Goal: Transaction & Acquisition: Obtain resource

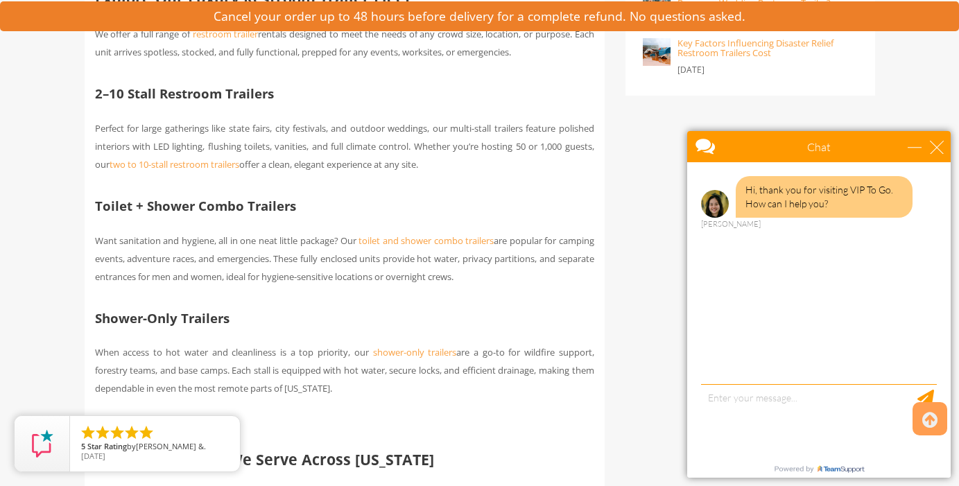
scroll to position [1184, 0]
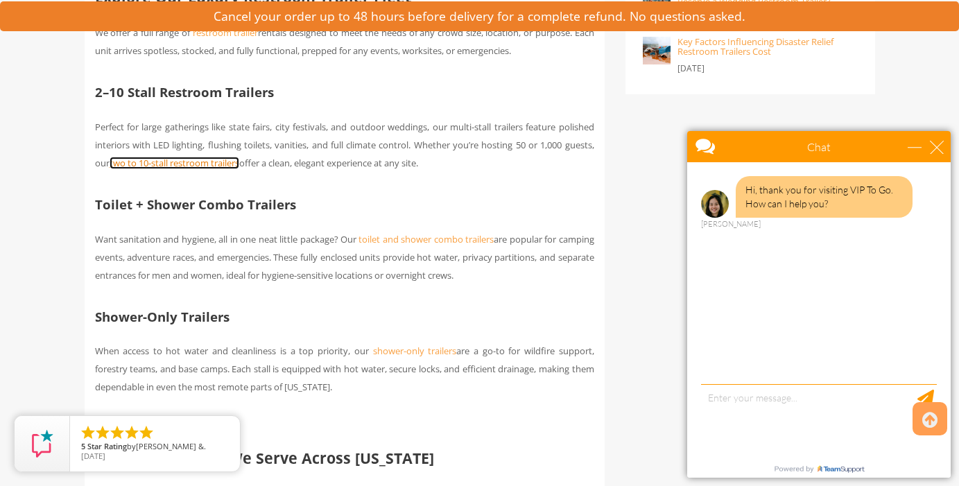
click at [211, 169] on span "two to 10-stall restroom trailers" at bounding box center [175, 163] width 130 height 12
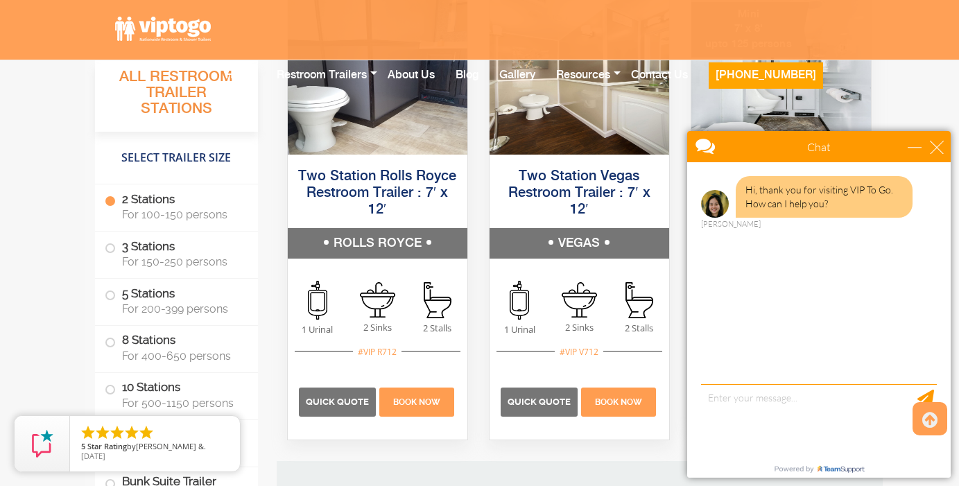
scroll to position [1158, 0]
click at [941, 145] on div "close" at bounding box center [937, 147] width 14 height 14
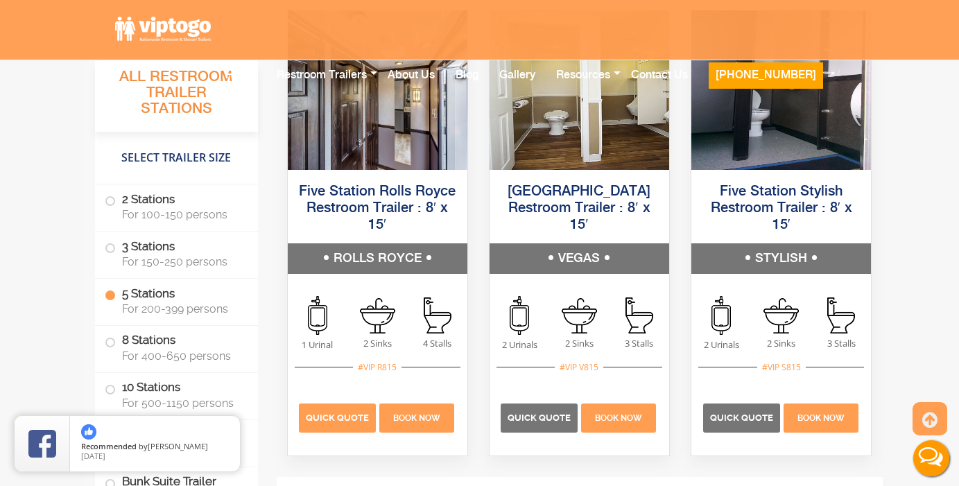
scroll to position [2592, 0]
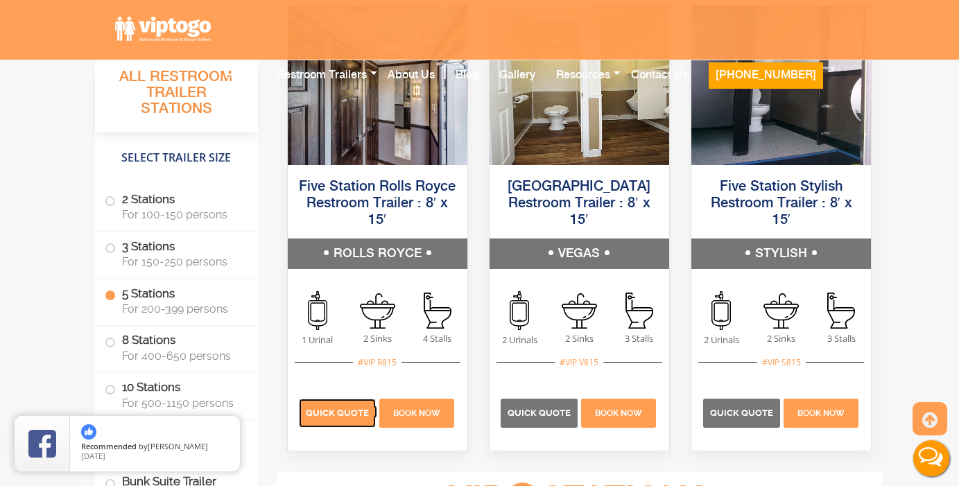
click at [341, 408] on span "Quick Quote" at bounding box center [337, 413] width 63 height 10
